Goal: Find specific page/section: Find specific page/section

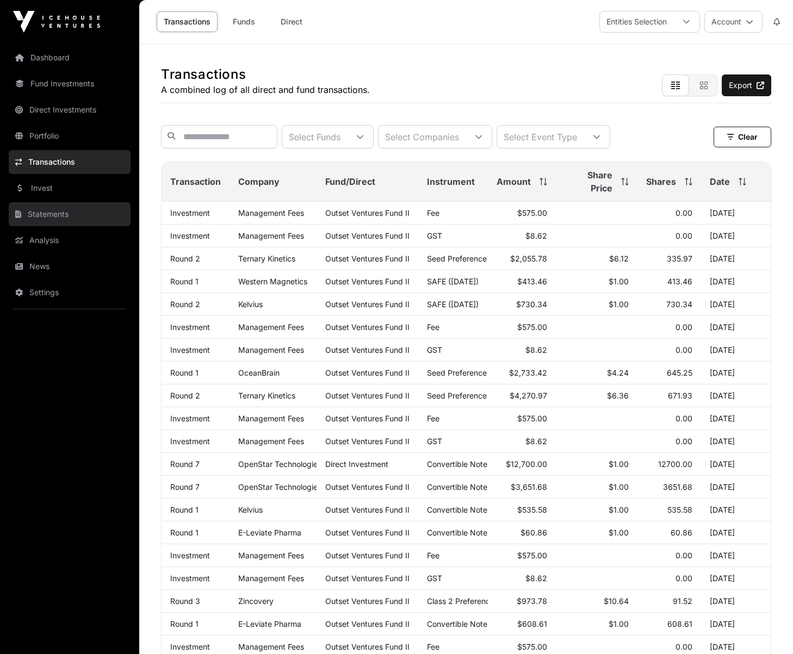
click at [63, 216] on link "Statements" at bounding box center [70, 214] width 122 height 24
click at [59, 191] on link "Invest" at bounding box center [70, 188] width 122 height 24
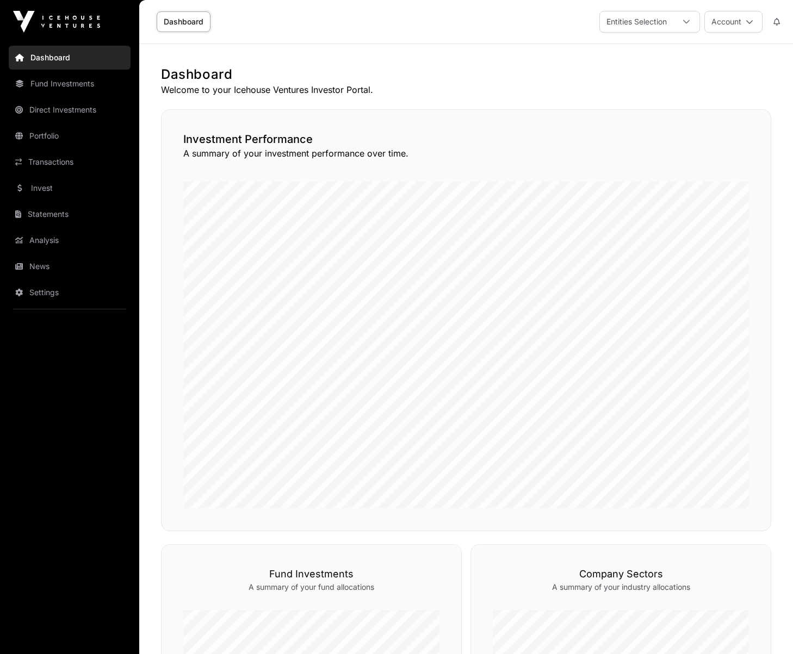
scroll to position [483, 0]
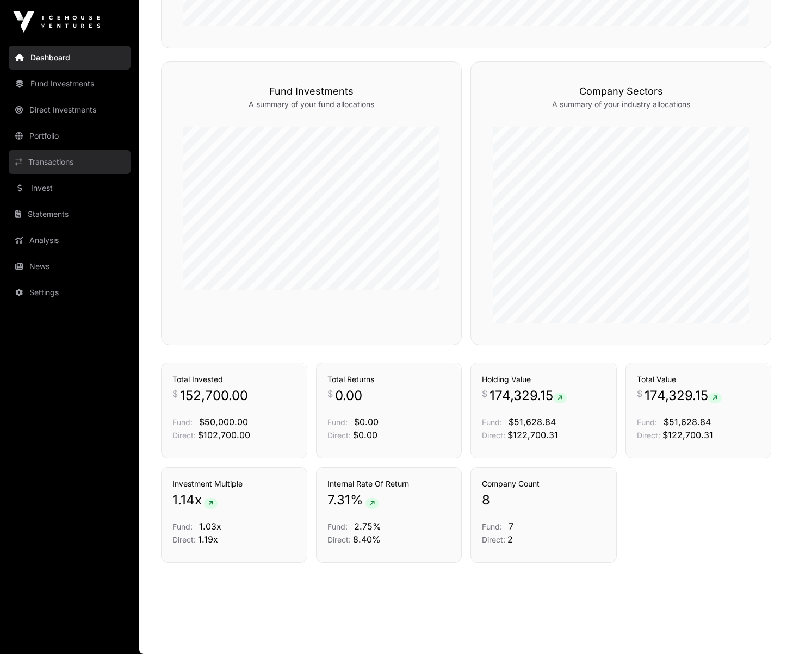
click at [50, 158] on link "Transactions" at bounding box center [70, 162] width 122 height 24
